Goal: Task Accomplishment & Management: Use online tool/utility

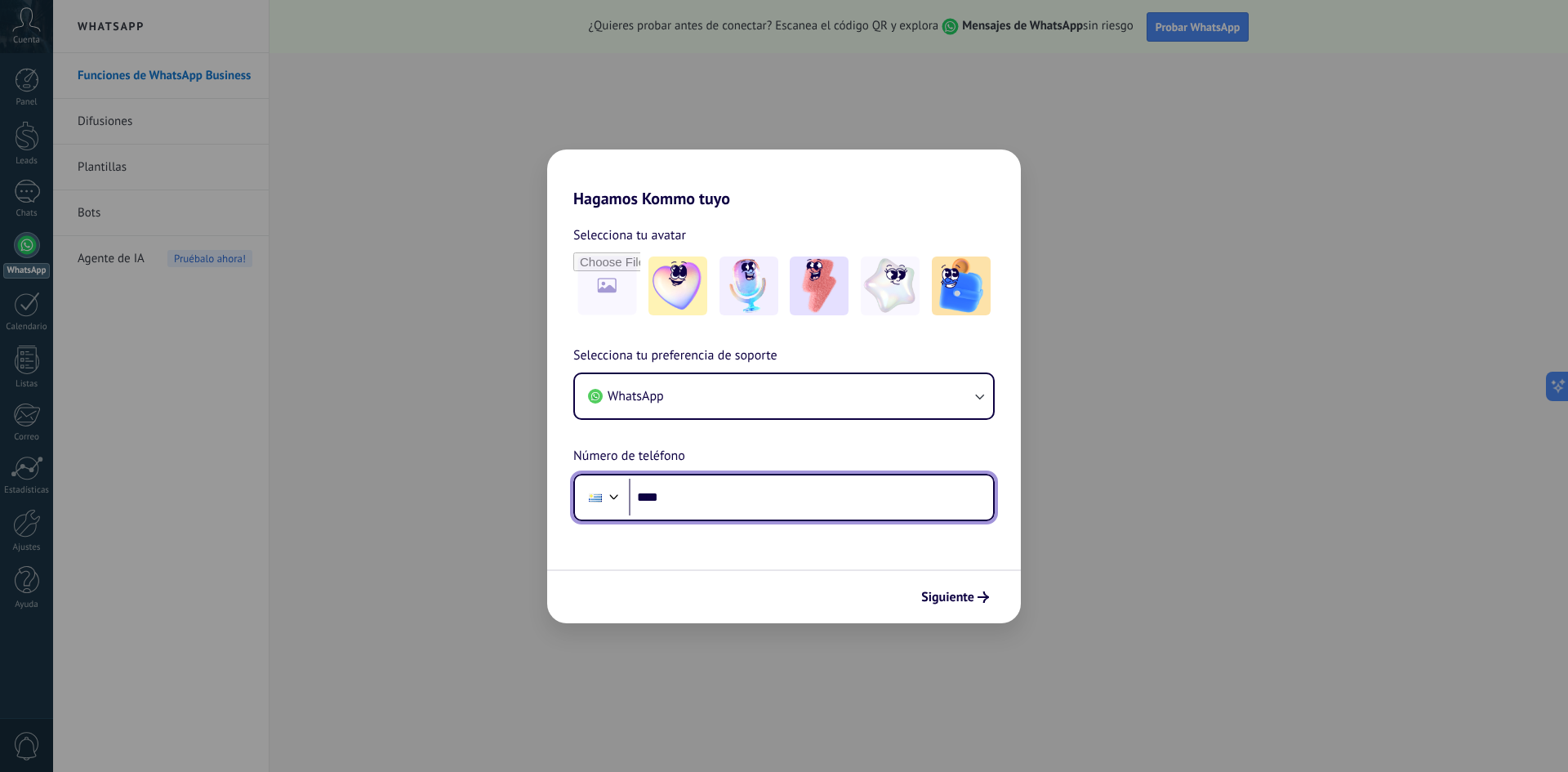
click at [677, 496] on input "****" at bounding box center [810, 497] width 364 height 37
type input "**********"
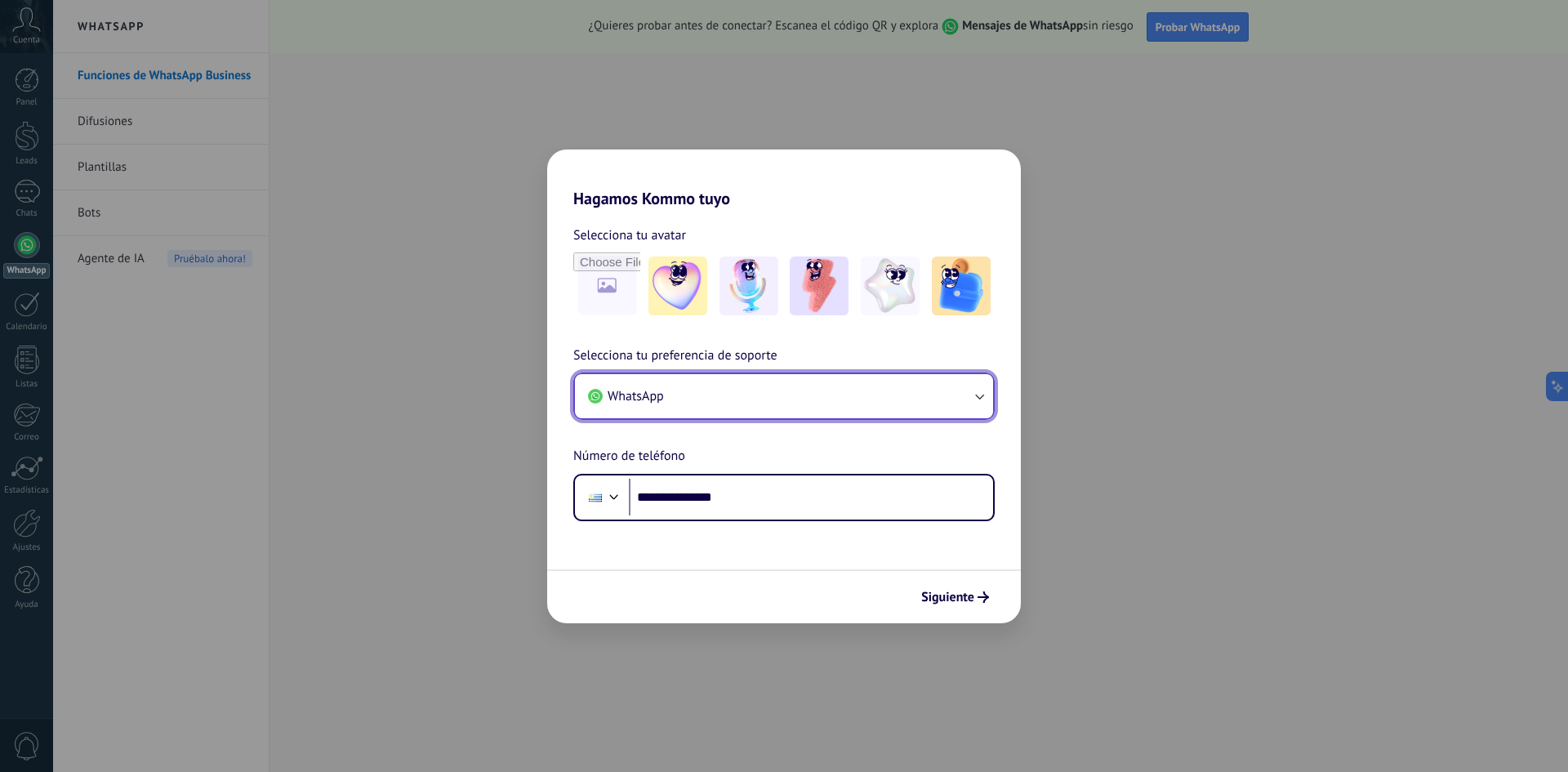
click at [838, 408] on button "WhatsApp" at bounding box center [784, 396] width 418 height 44
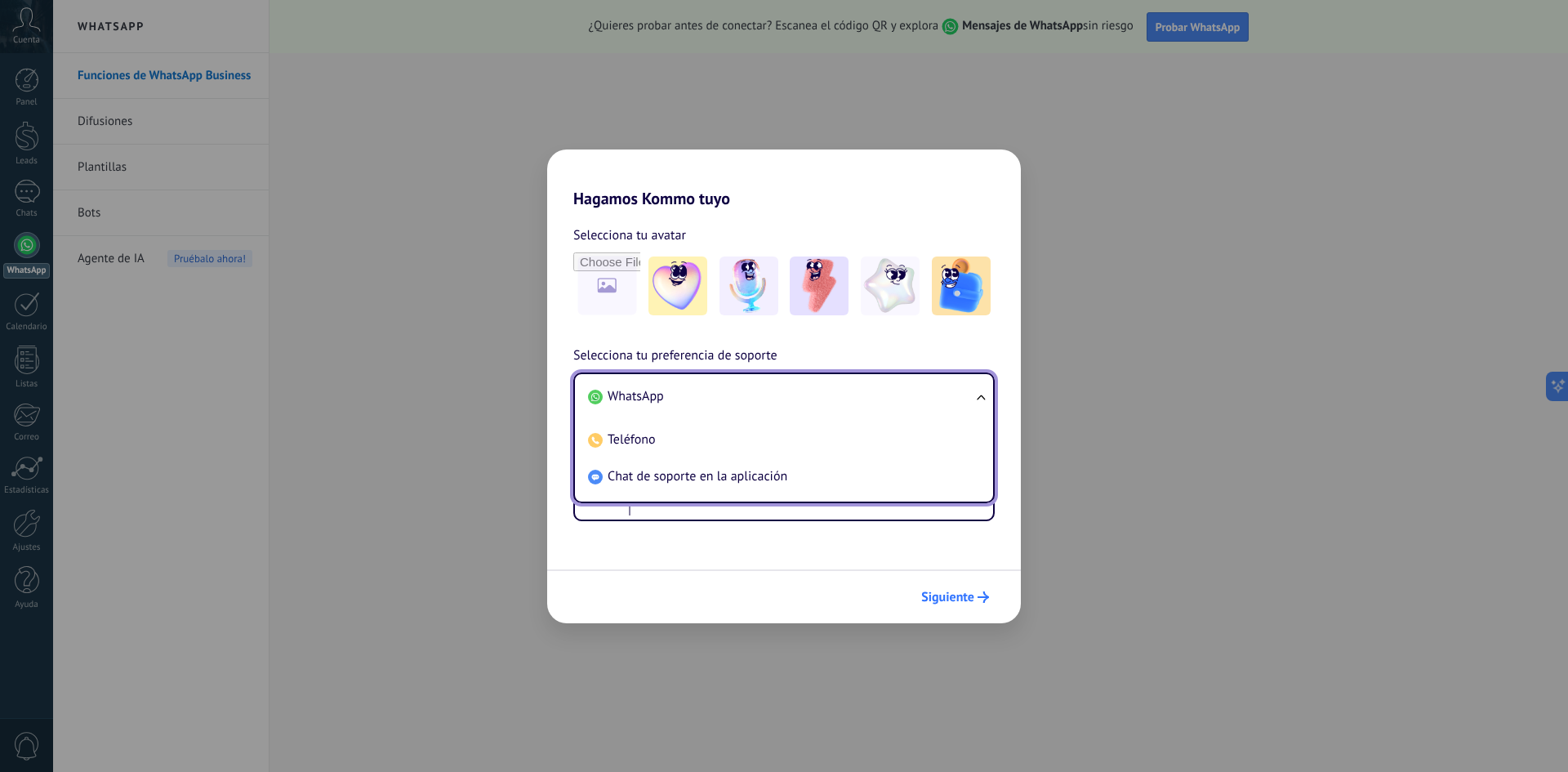
click at [963, 595] on span "Siguiente" at bounding box center [947, 597] width 53 height 12
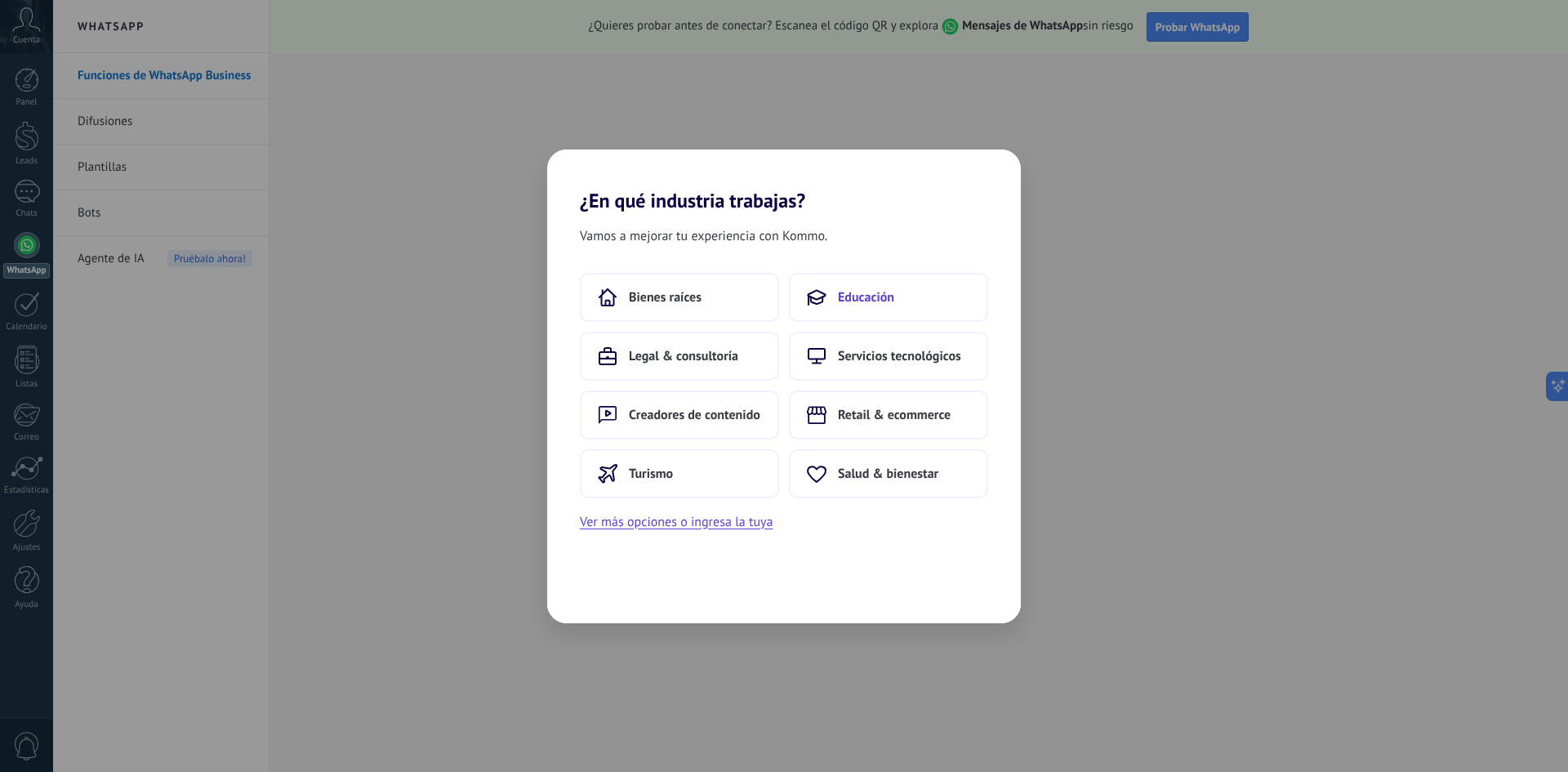
click at [861, 287] on button "Educación" at bounding box center [888, 298] width 199 height 49
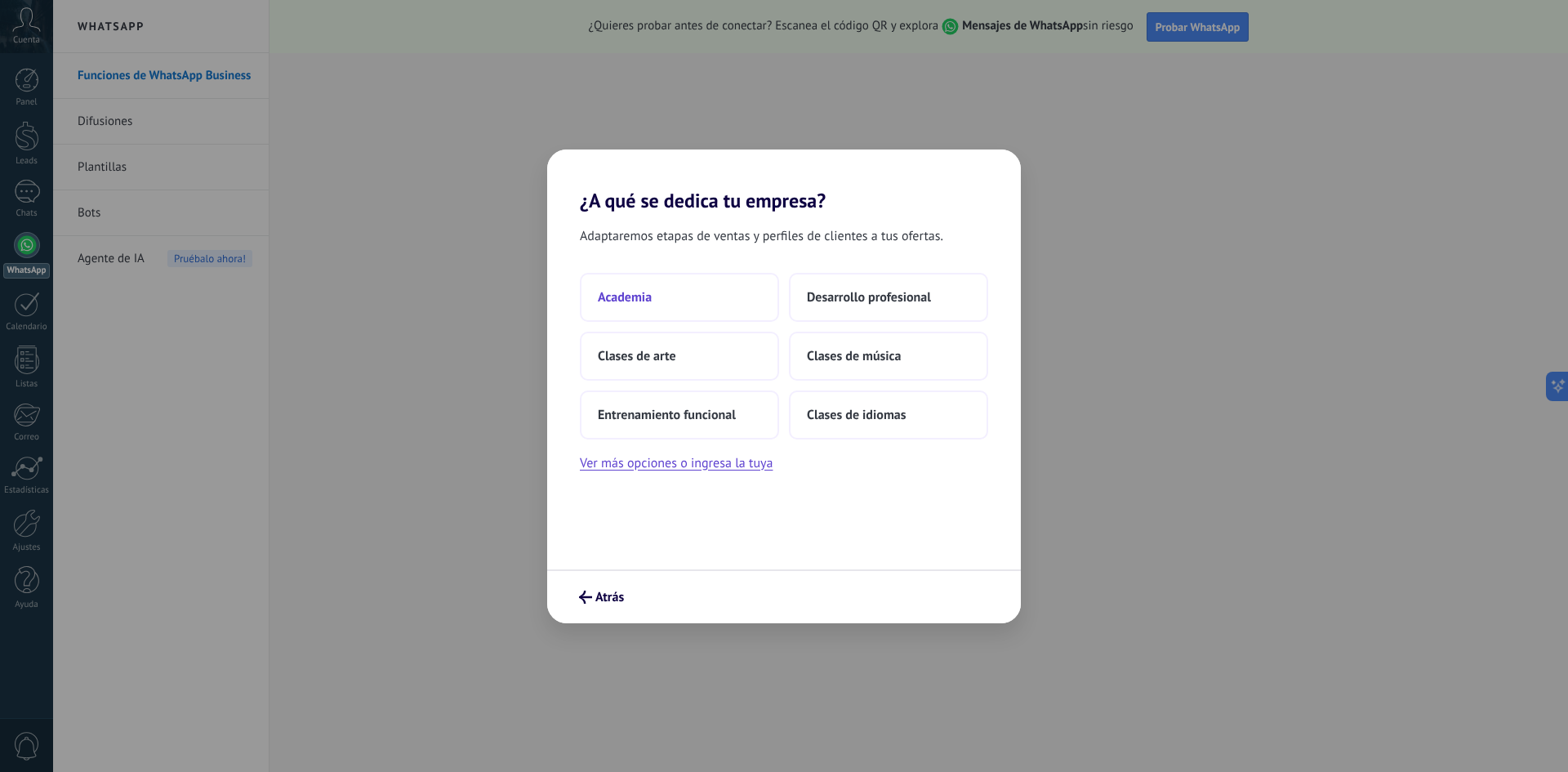
click at [680, 294] on button "Academia" at bounding box center [679, 298] width 199 height 49
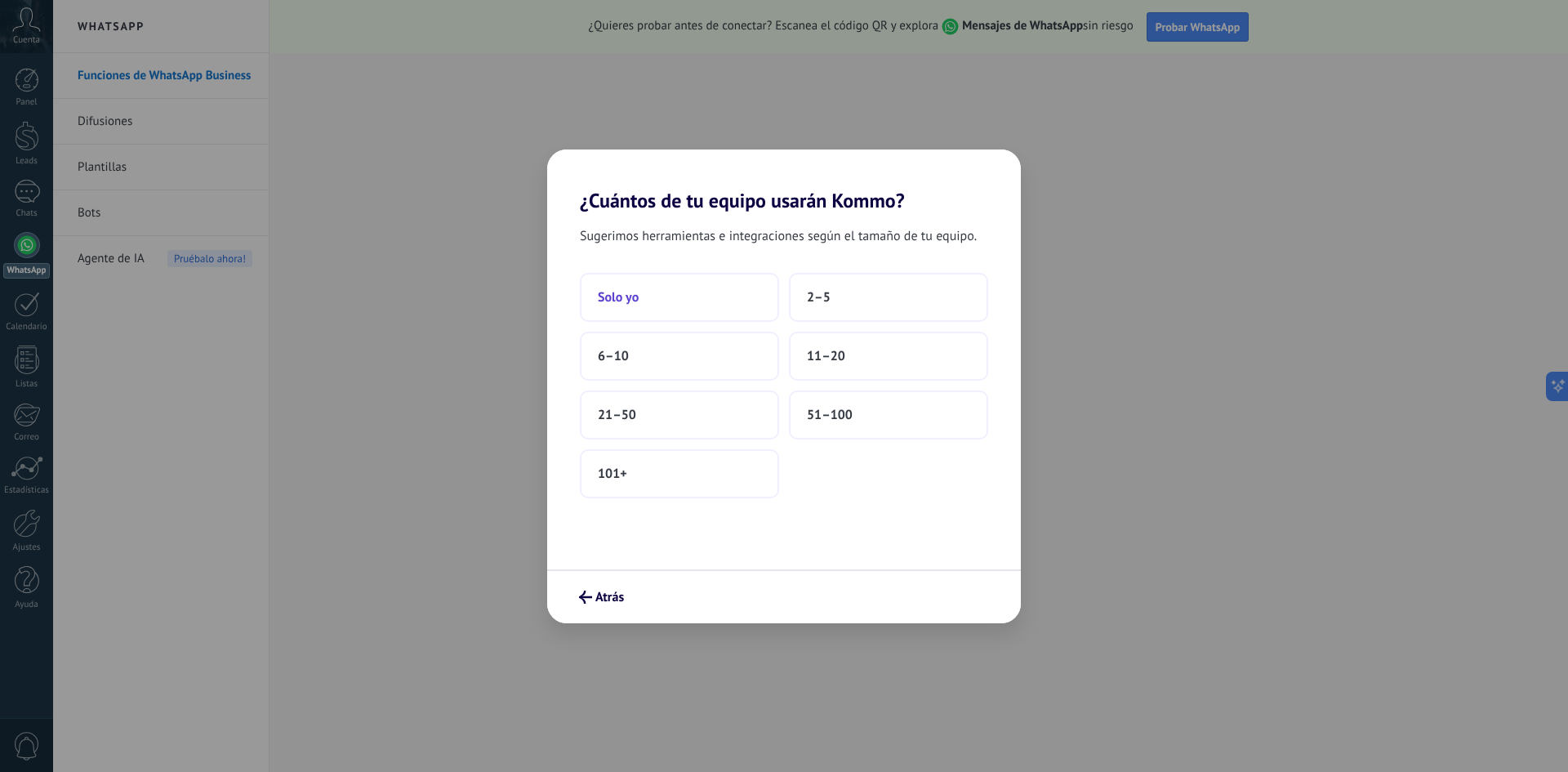
click at [669, 295] on button "Solo yo" at bounding box center [679, 298] width 199 height 49
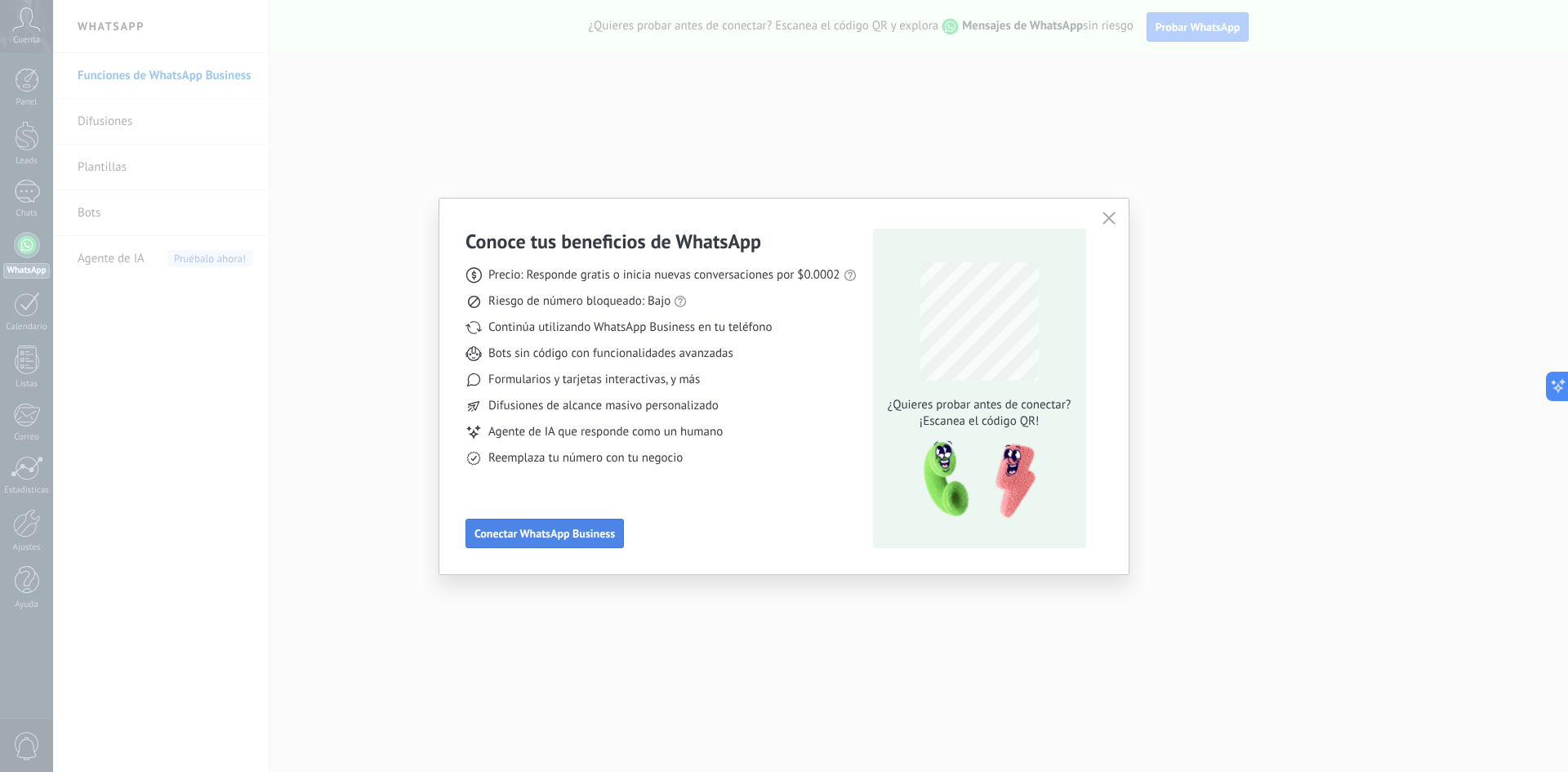
click at [527, 528] on span "Conectar WhatsApp Business" at bounding box center [544, 533] width 140 height 12
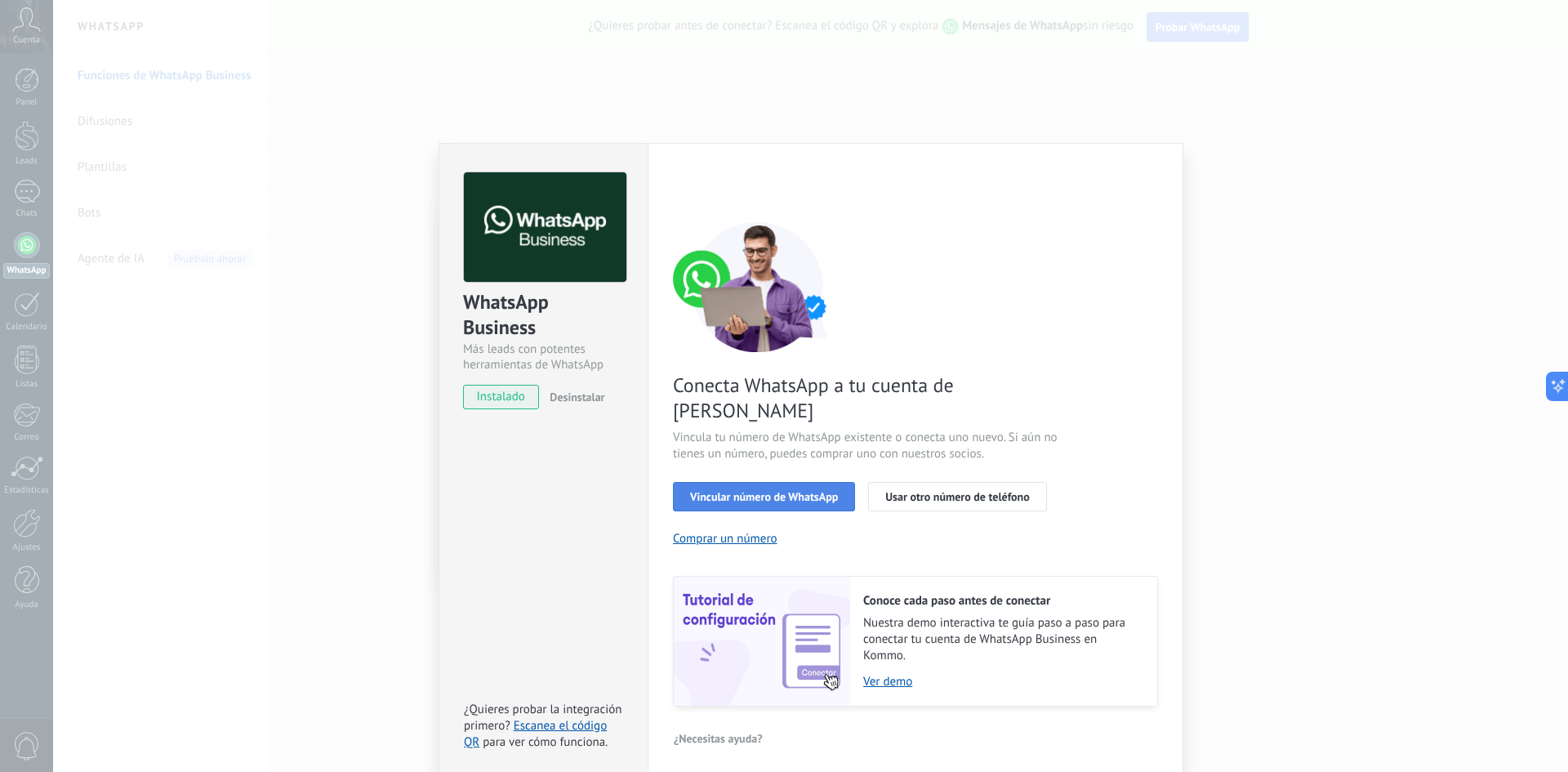
click at [763, 491] on span "Vincular número de WhatsApp" at bounding box center [764, 497] width 148 height 12
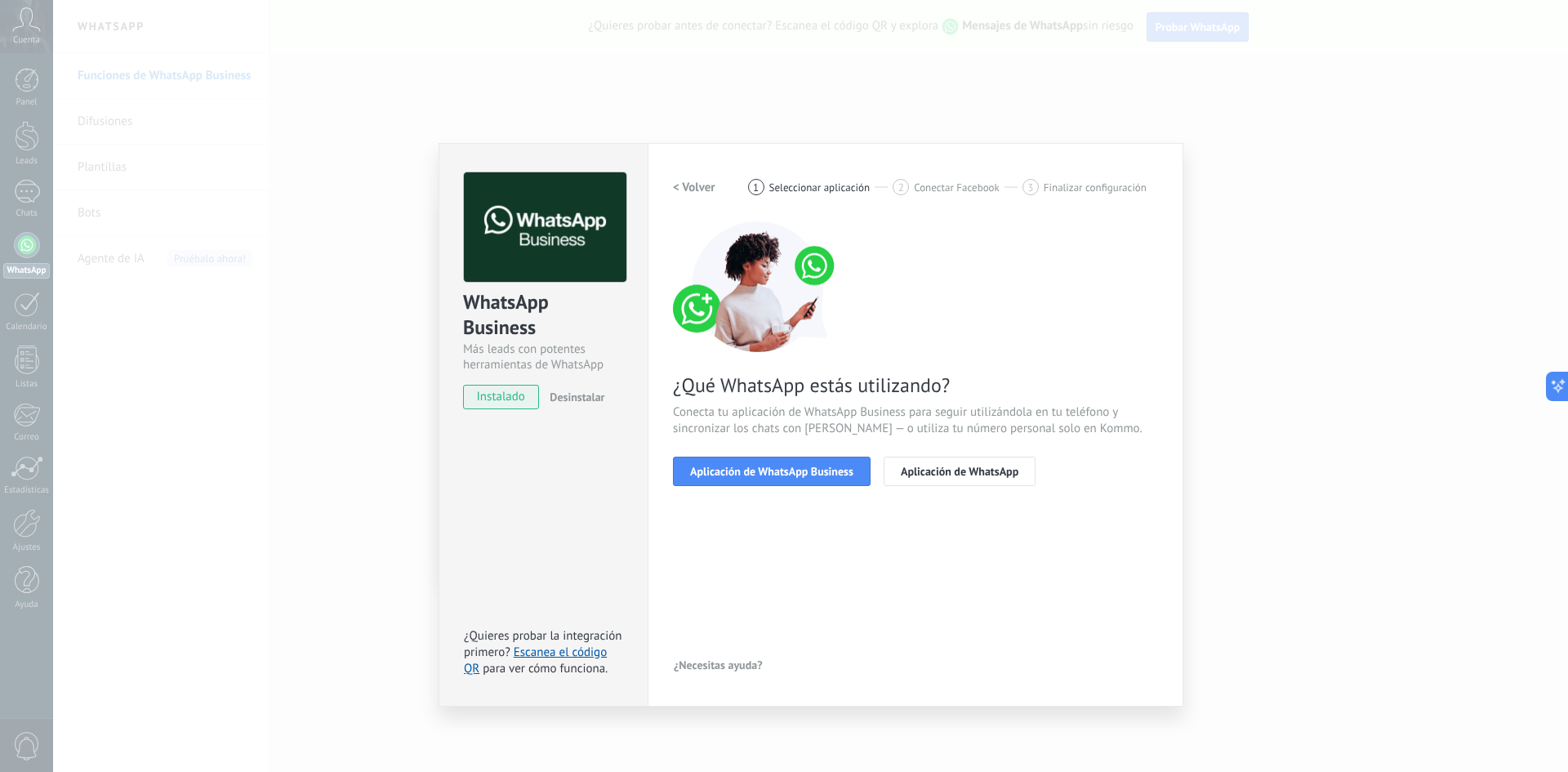
click at [763, 475] on span "Aplicación de WhatsApp Business" at bounding box center [772, 471] width 163 height 12
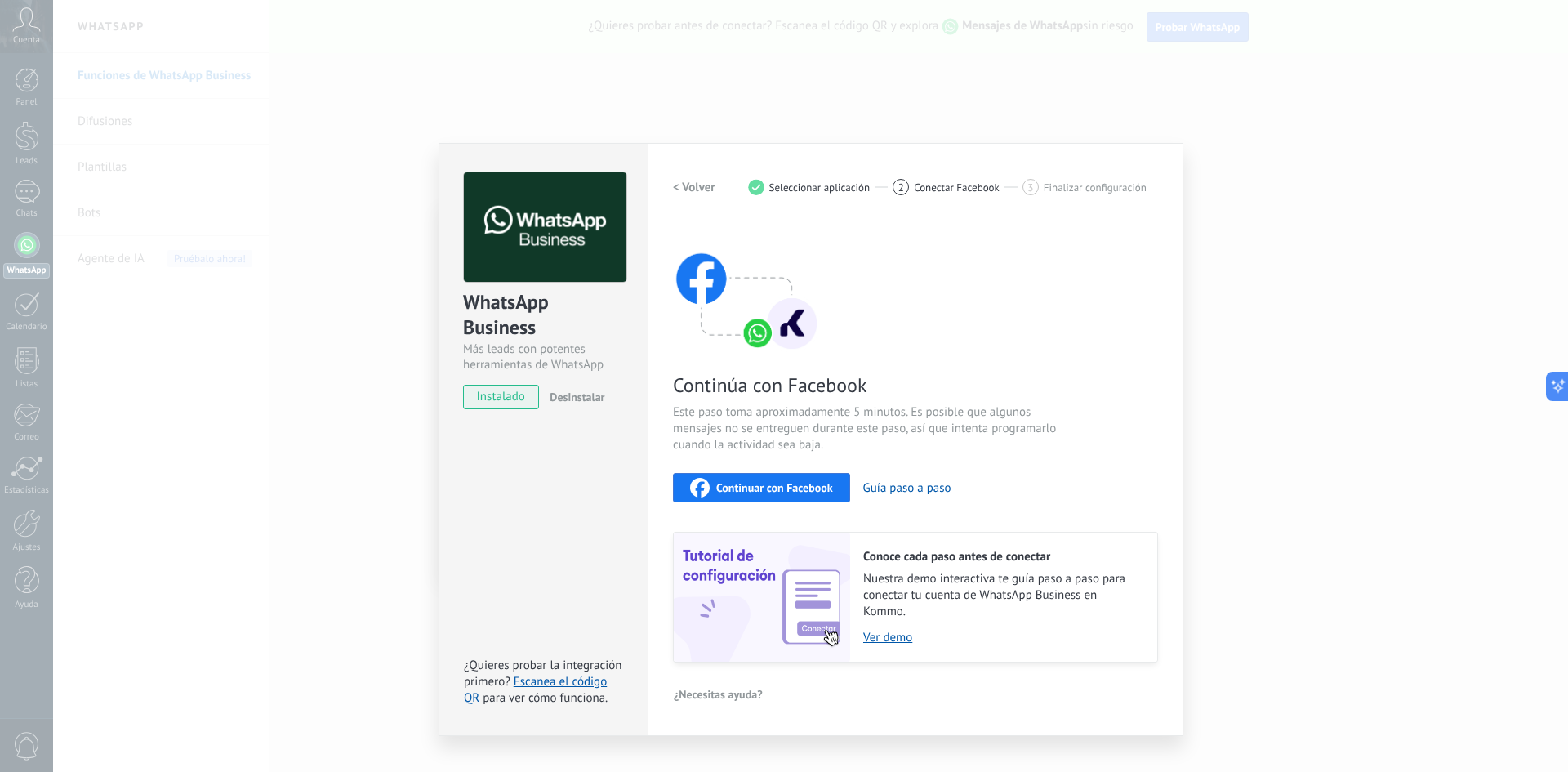
click at [760, 483] on span "Continuar con Facebook" at bounding box center [774, 488] width 117 height 12
